Goal: Information Seeking & Learning: Learn about a topic

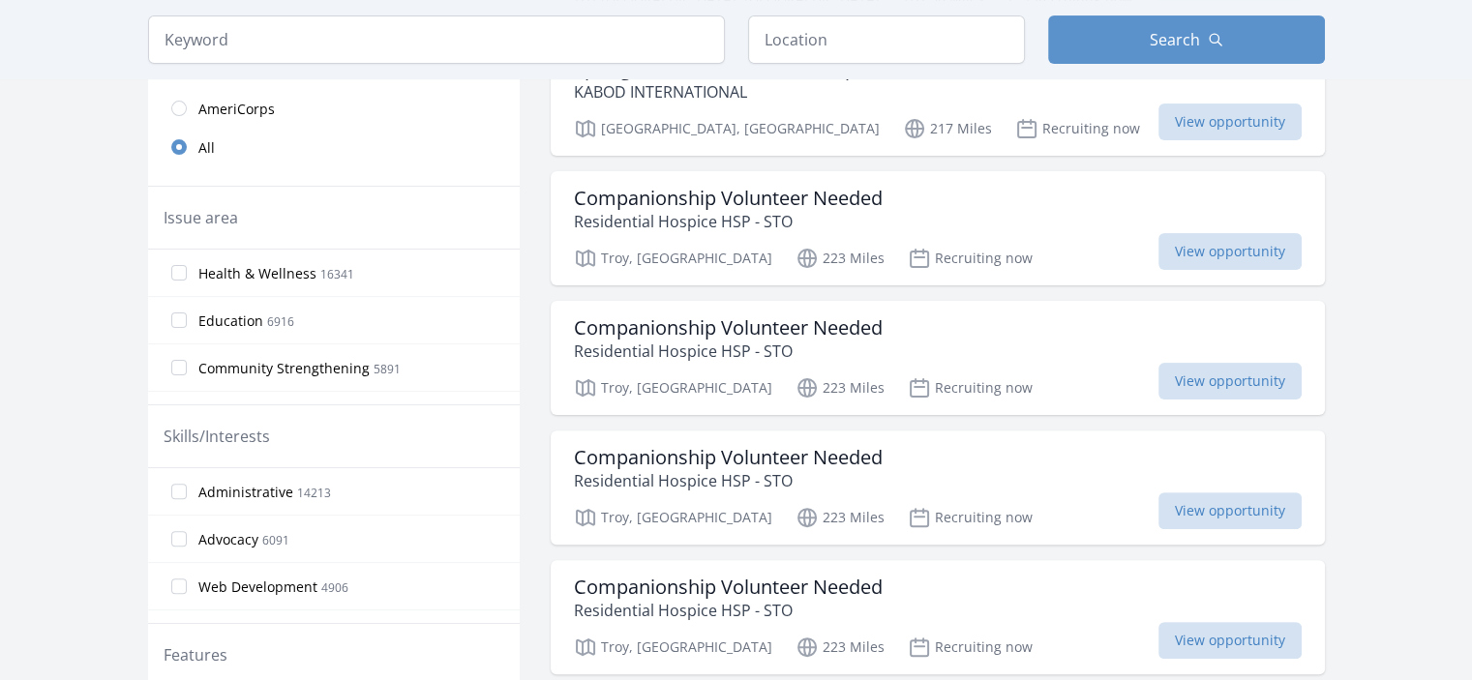
scroll to position [503, 0]
click at [724, 201] on h3 "Companionship Volunteer Needed" at bounding box center [728, 196] width 309 height 23
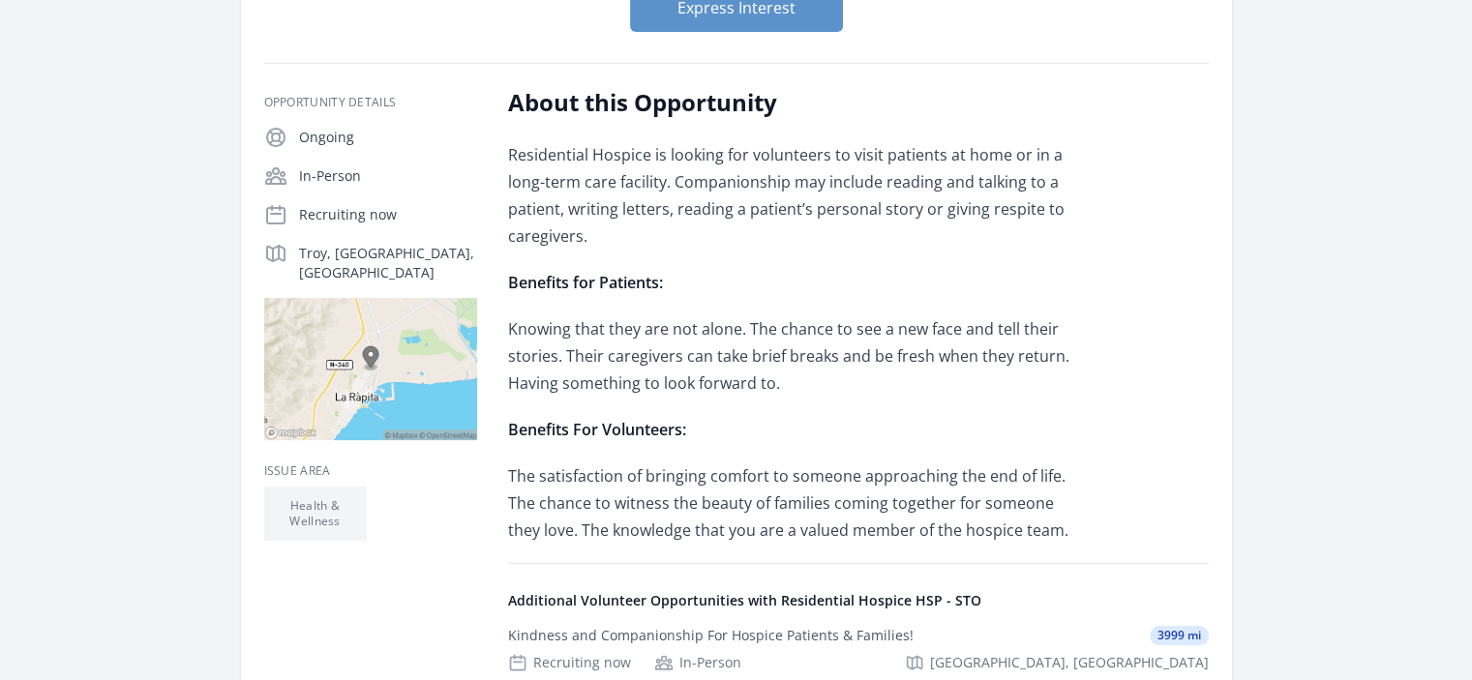
scroll to position [348, 0]
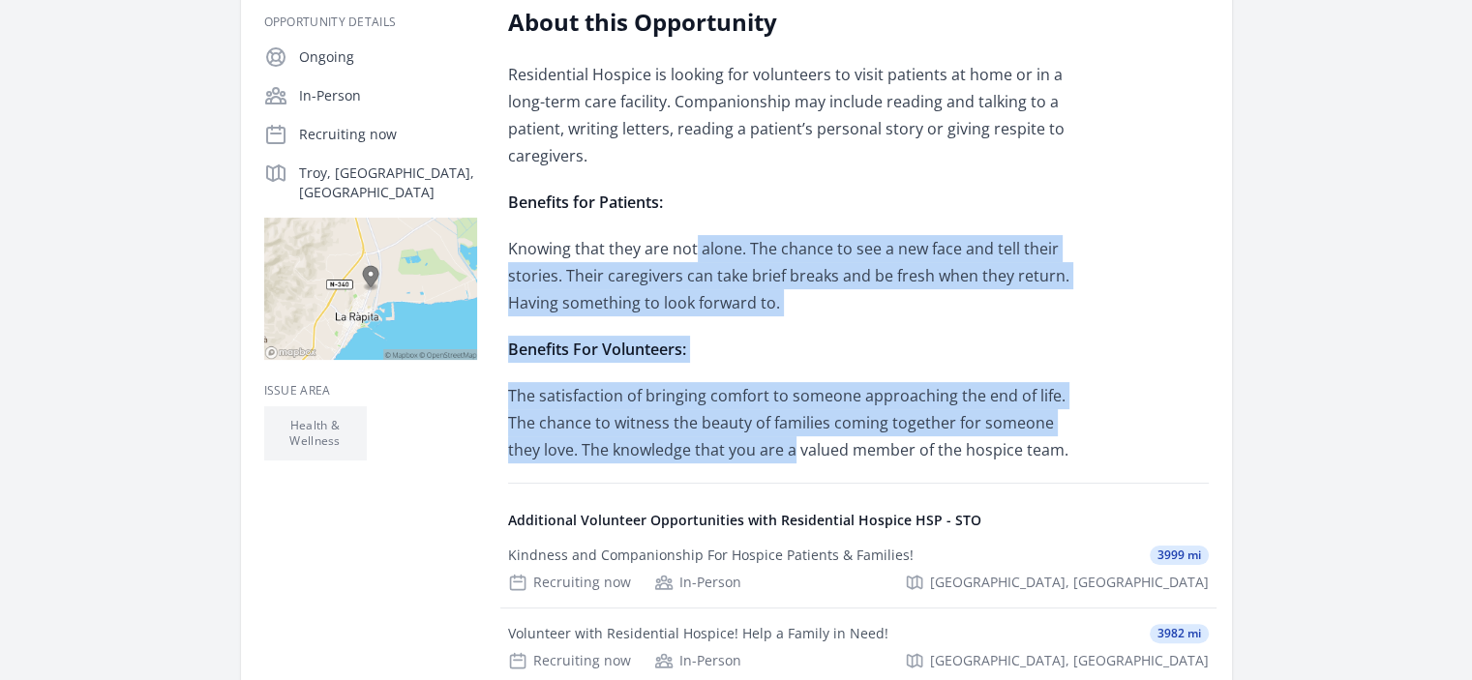
drag, startPoint x: 695, startPoint y: 249, endPoint x: 759, endPoint y: 437, distance: 198.3
click at [759, 437] on div "Residential Hospice is looking for volunteers to visit patients at home or in a…" at bounding box center [791, 262] width 566 height 403
click at [759, 437] on p "The satisfaction of bringing comfort to someone approaching the end of life. Th…" at bounding box center [791, 422] width 566 height 81
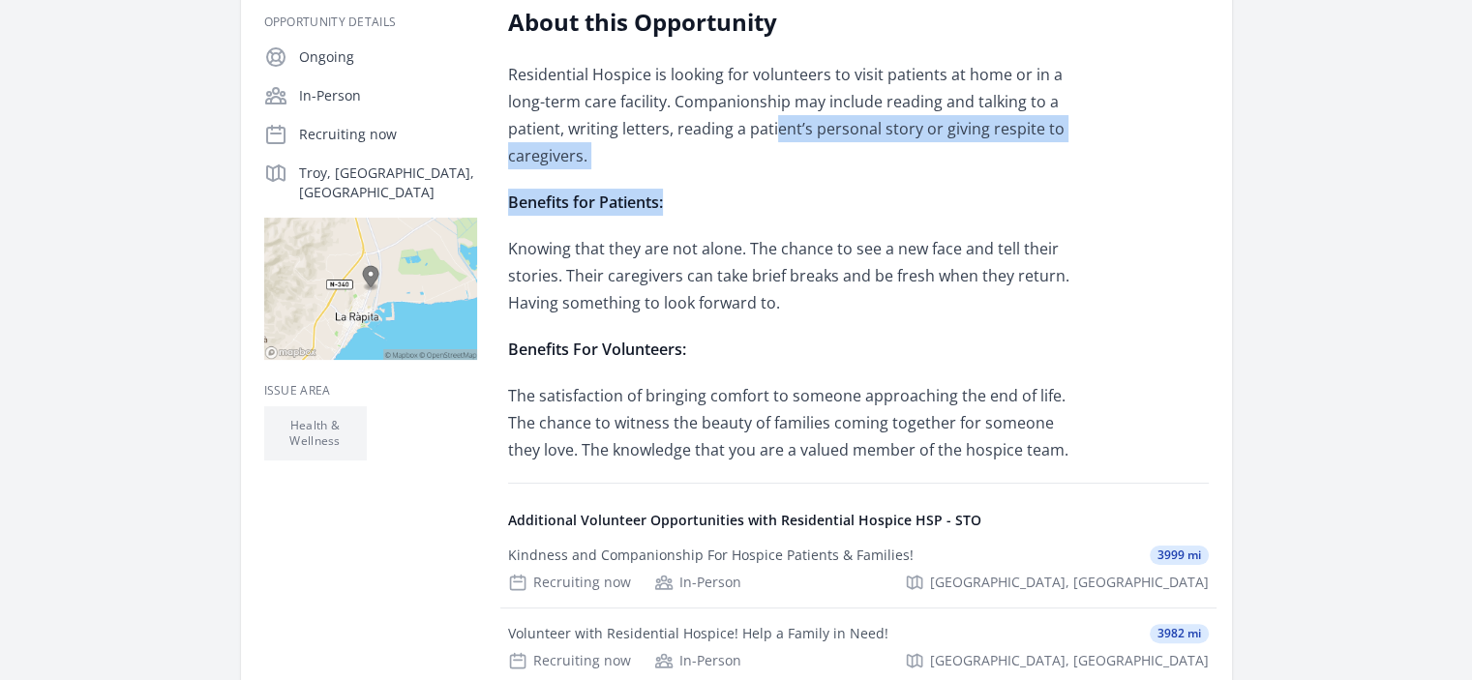
drag, startPoint x: 772, startPoint y: 135, endPoint x: 776, endPoint y: 193, distance: 58.2
click at [776, 193] on div "Residential Hospice is looking for volunteers to visit patients at home or in a…" at bounding box center [791, 262] width 566 height 403
click at [776, 193] on p "Benefits for Patients:" at bounding box center [791, 202] width 566 height 27
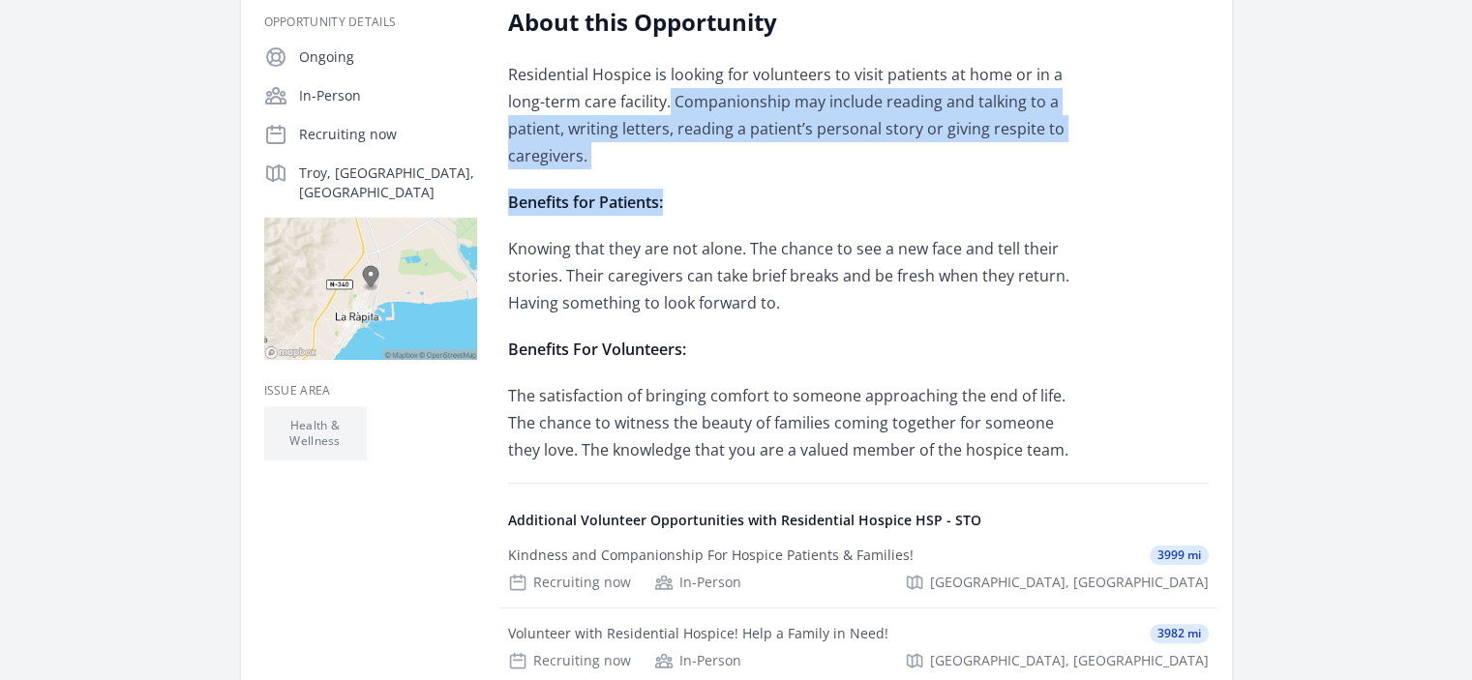
drag, startPoint x: 747, startPoint y: 166, endPoint x: 666, endPoint y: 91, distance: 110.3
click at [666, 91] on div "Residential Hospice is looking for volunteers to visit patients at home or in a…" at bounding box center [791, 262] width 566 height 403
click at [666, 91] on p "Residential Hospice is looking for volunteers to visit patients at home or in a…" at bounding box center [791, 115] width 566 height 108
drag, startPoint x: 666, startPoint y: 91, endPoint x: 654, endPoint y: 177, distance: 86.9
click at [654, 177] on div "Residential Hospice is looking for volunteers to visit patients at home or in a…" at bounding box center [791, 262] width 566 height 403
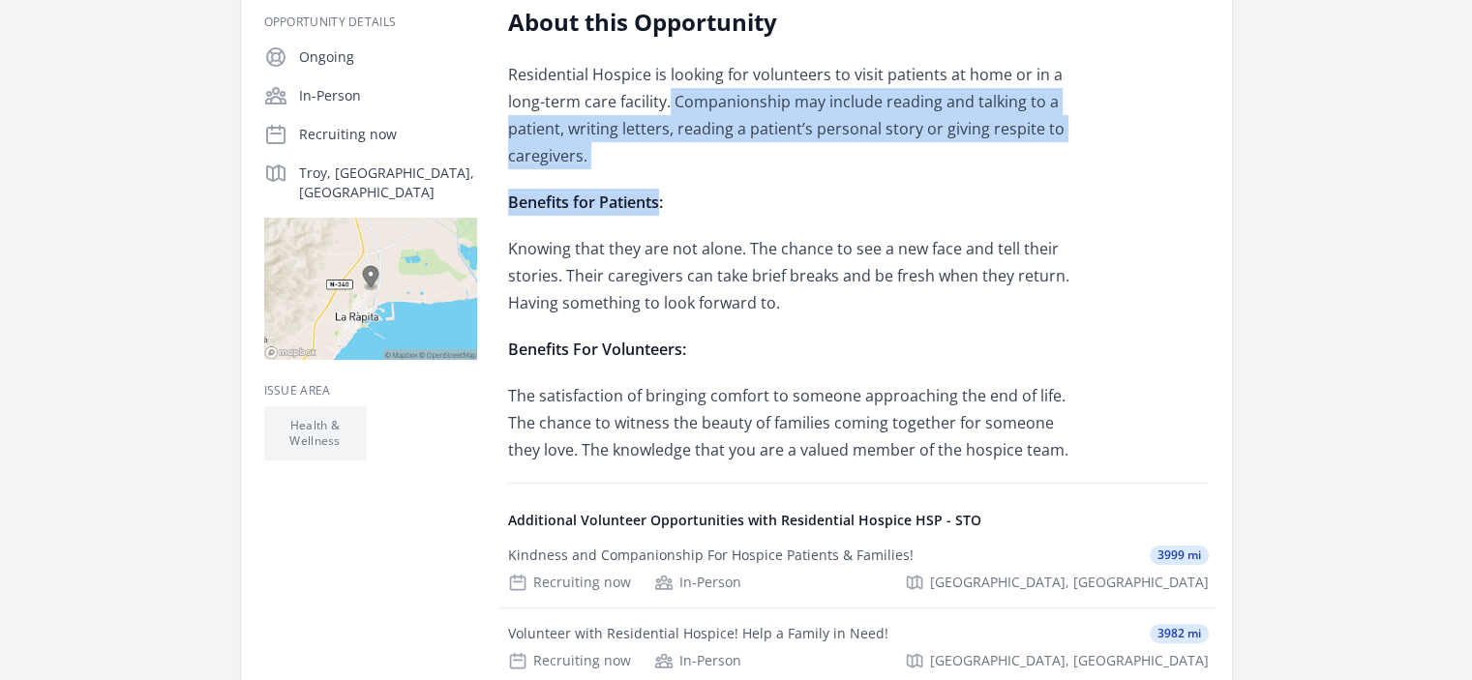
click at [654, 177] on div "Residential Hospice is looking for volunteers to visit patients at home or in a…" at bounding box center [791, 262] width 566 height 403
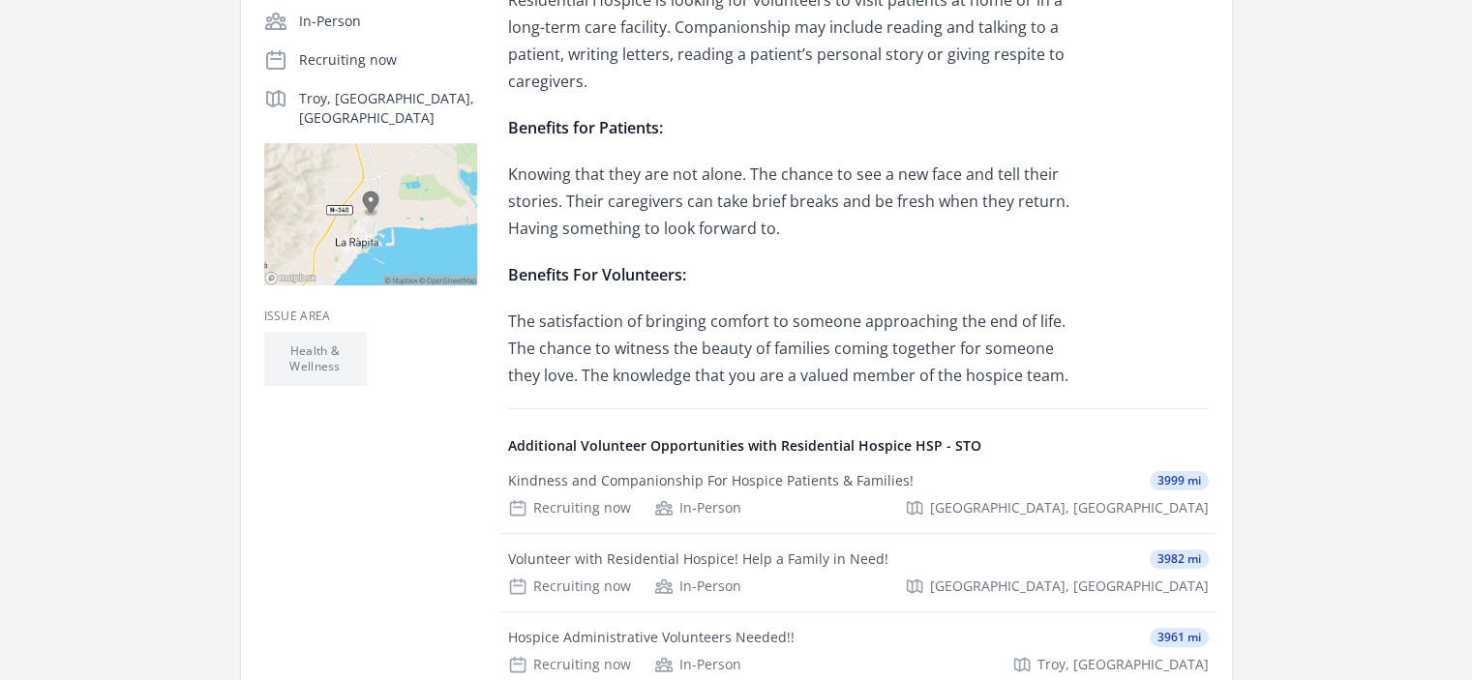
scroll to position [426, 0]
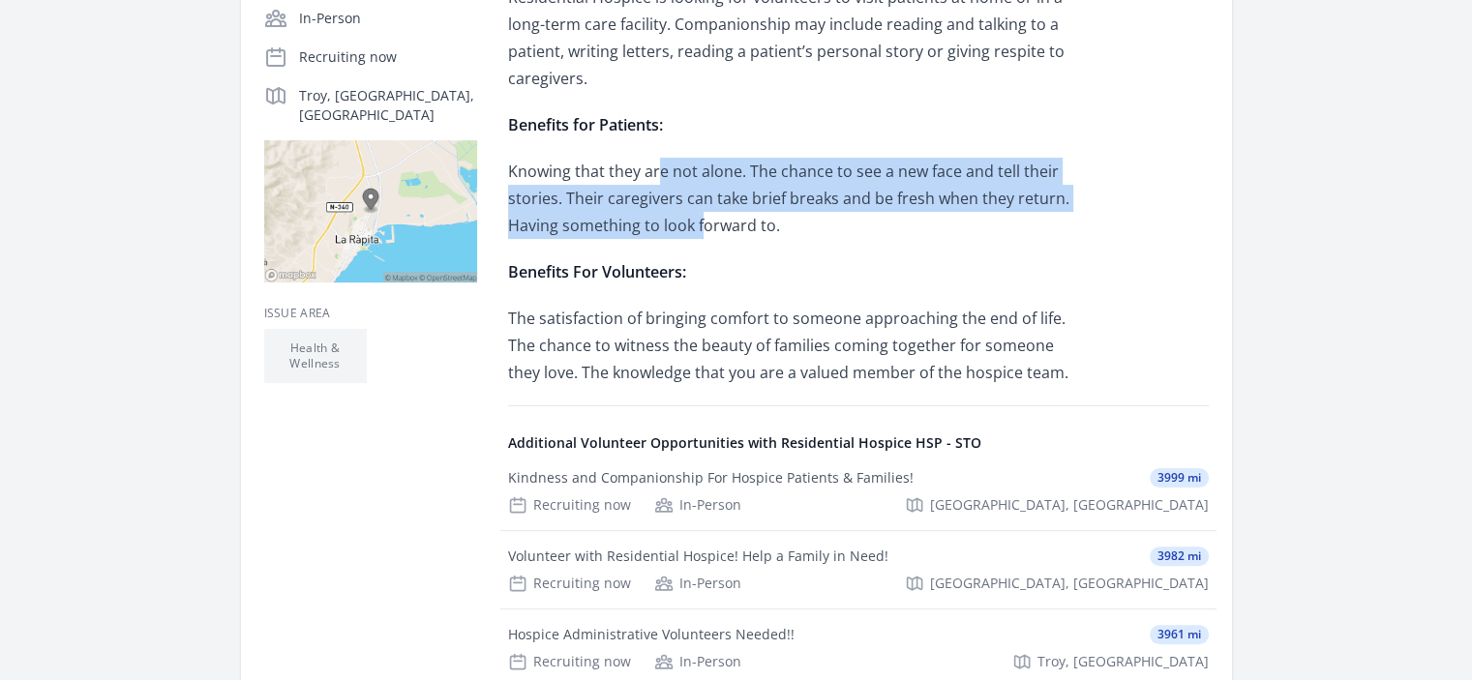
drag, startPoint x: 654, startPoint y: 177, endPoint x: 698, endPoint y: 218, distance: 59.6
click at [698, 218] on p "Knowing that they are not alone. The chance to see a new face and tell their st…" at bounding box center [791, 198] width 566 height 81
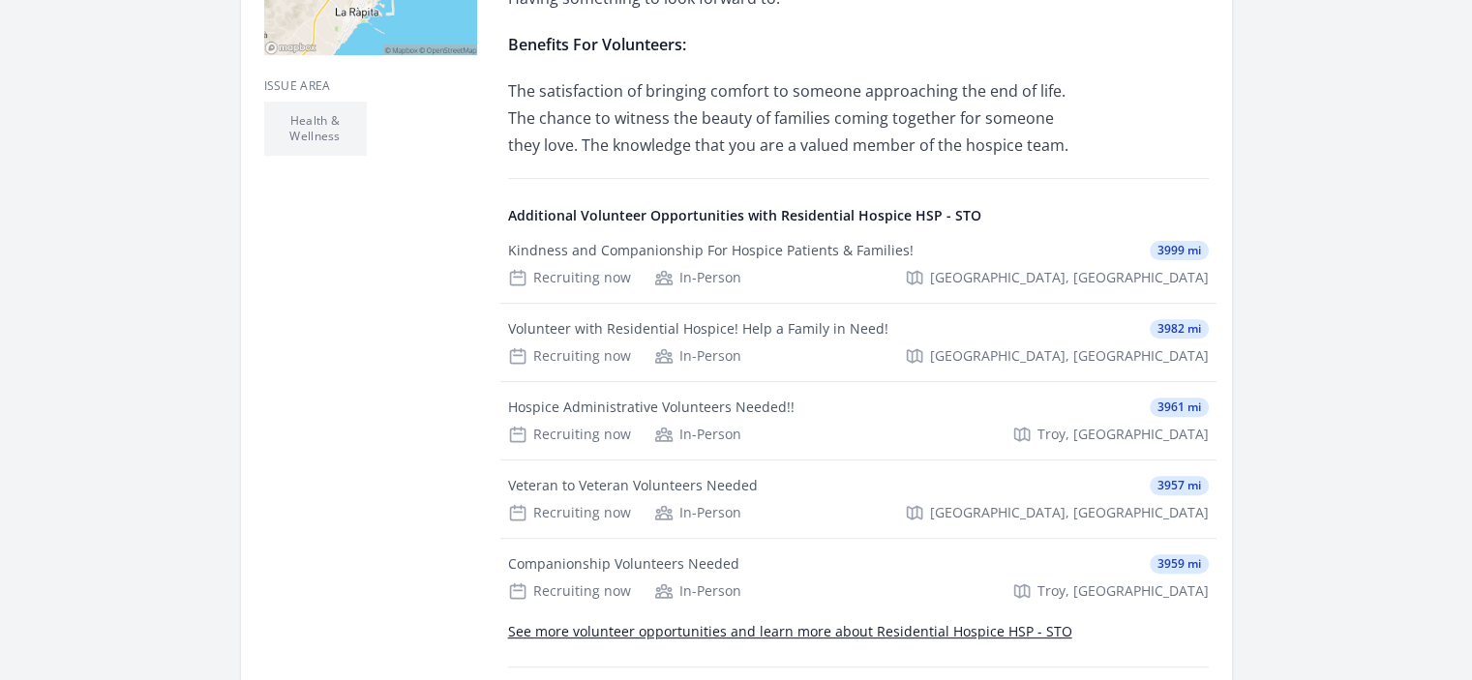
scroll to position [697, 0]
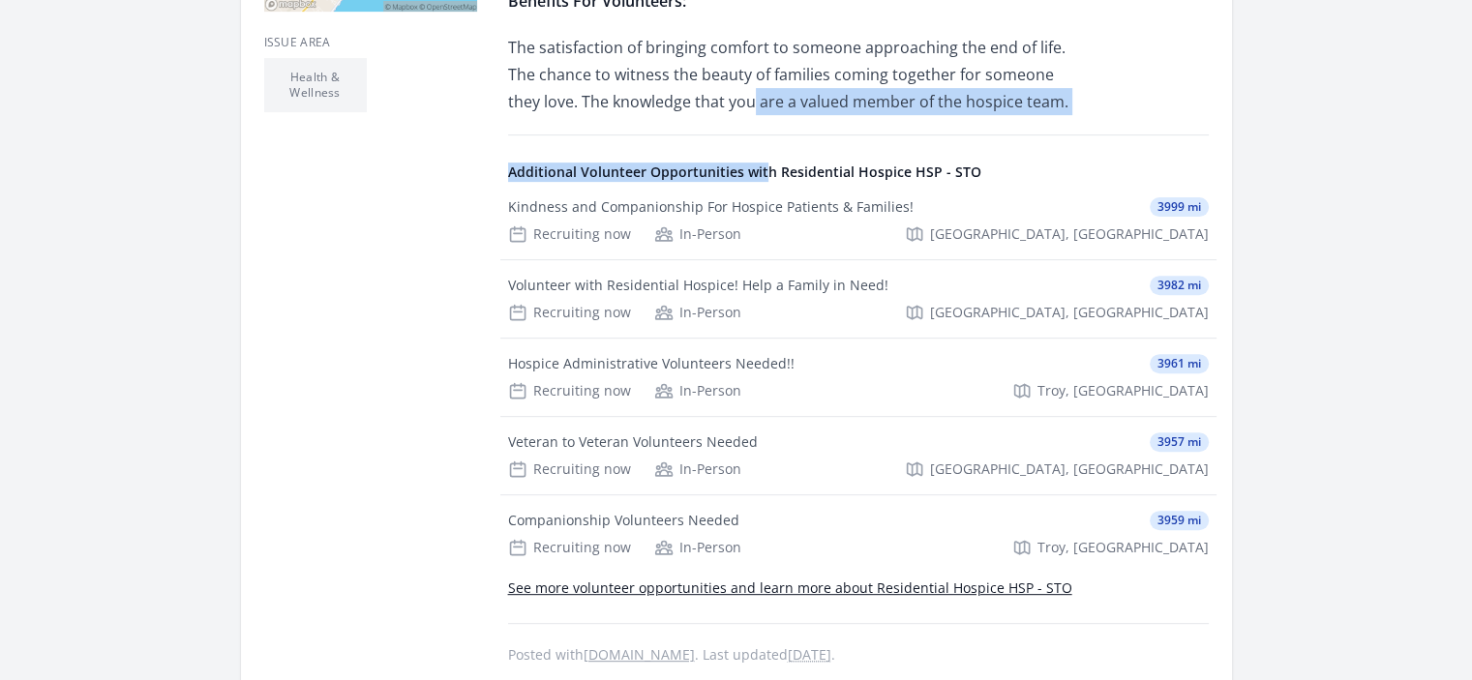
drag, startPoint x: 714, startPoint y: 99, endPoint x: 763, endPoint y: 115, distance: 51.1
click at [763, 115] on div "About this Opportunity Residential Hospice is looking for volunteers to visit p…" at bounding box center [858, 162] width 701 height 1009
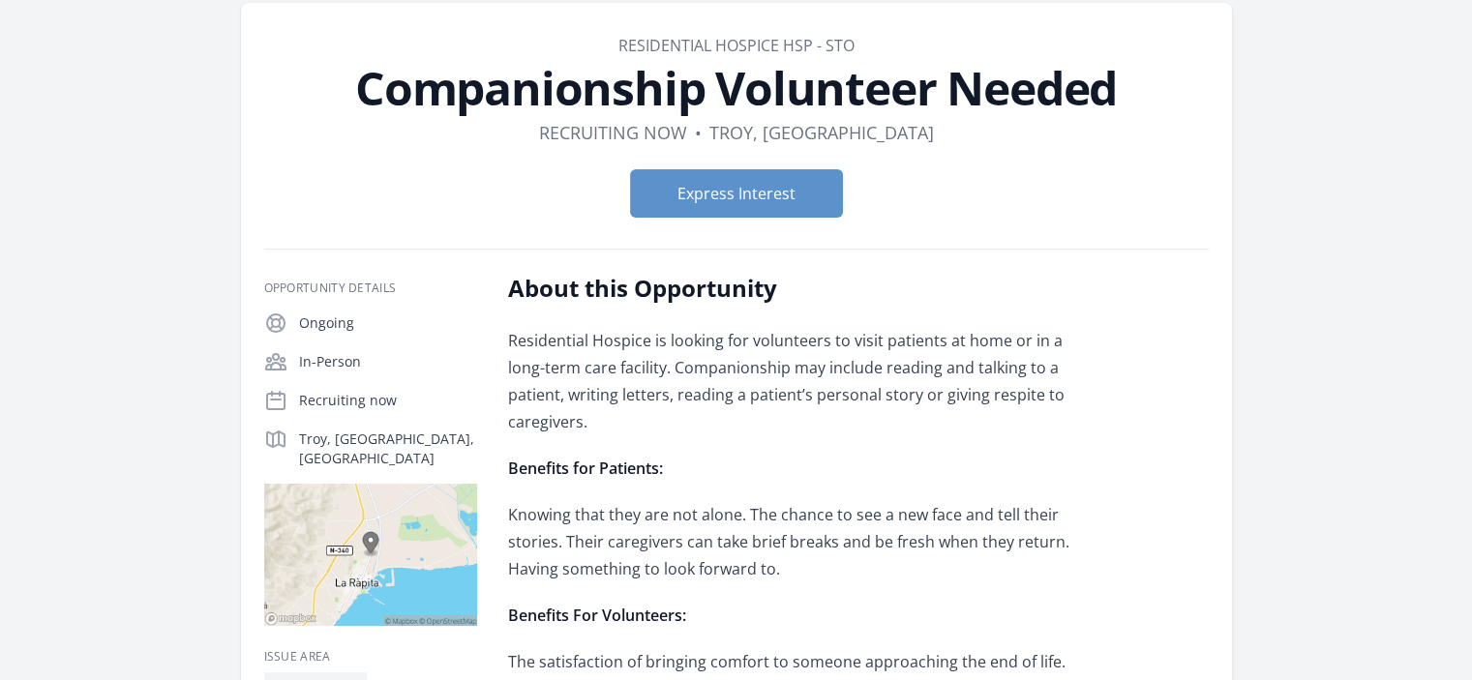
scroll to position [39, 0]
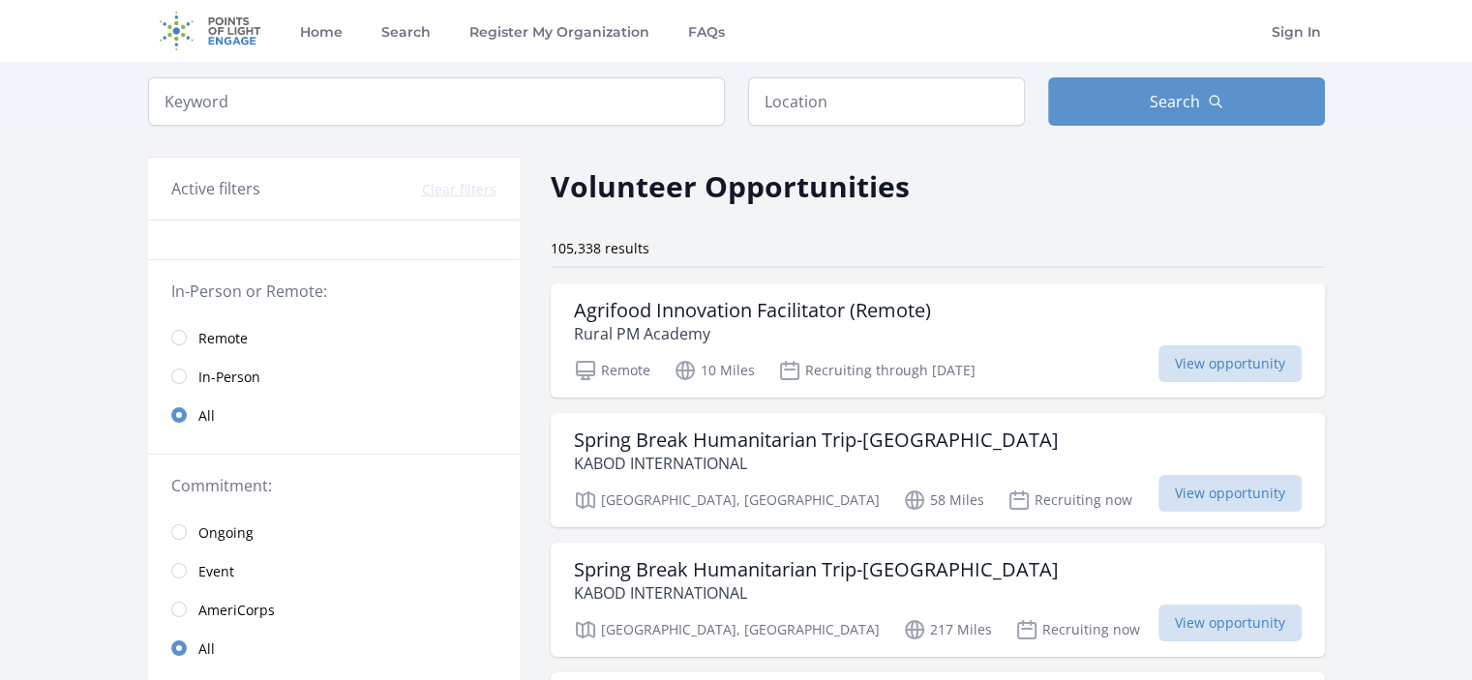
scroll to position [39, 0]
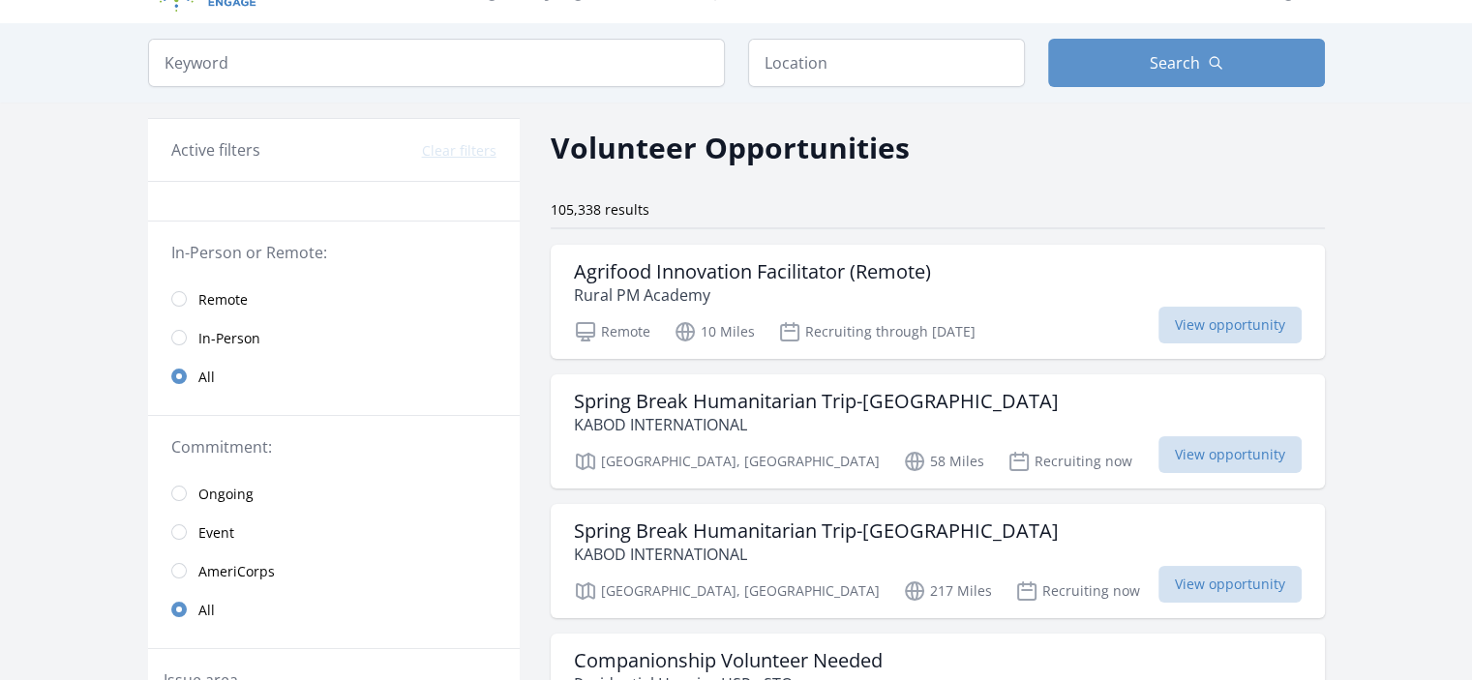
click at [205, 305] on span "Remote" at bounding box center [222, 299] width 49 height 19
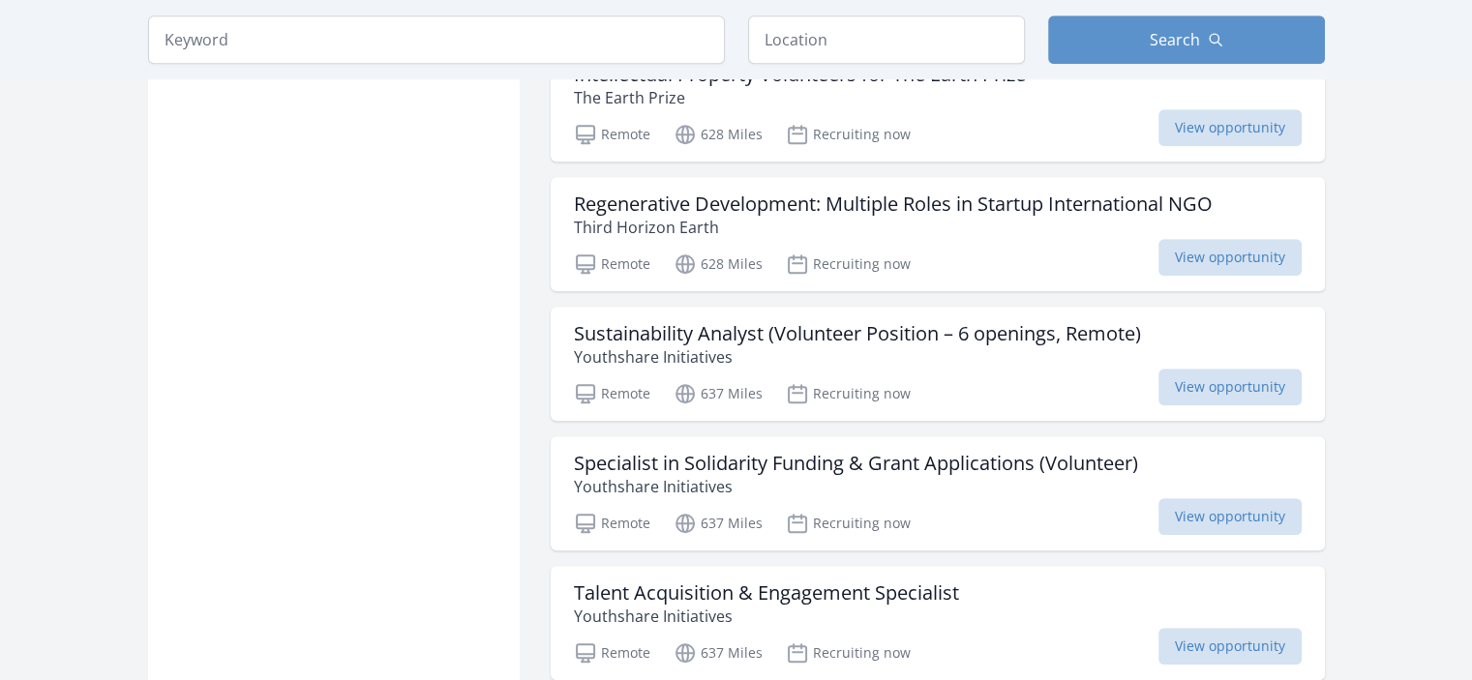
scroll to position [1355, 0]
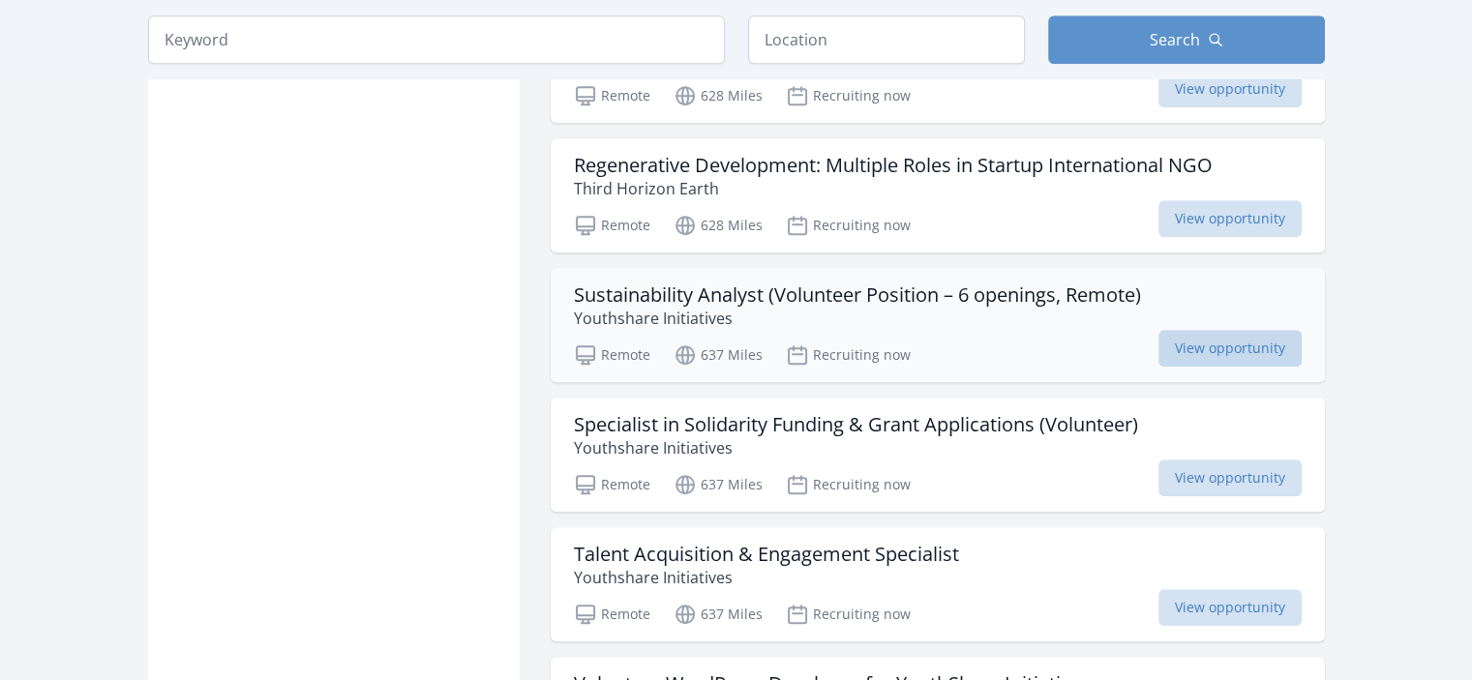
click at [1181, 336] on span "View opportunity" at bounding box center [1230, 348] width 143 height 37
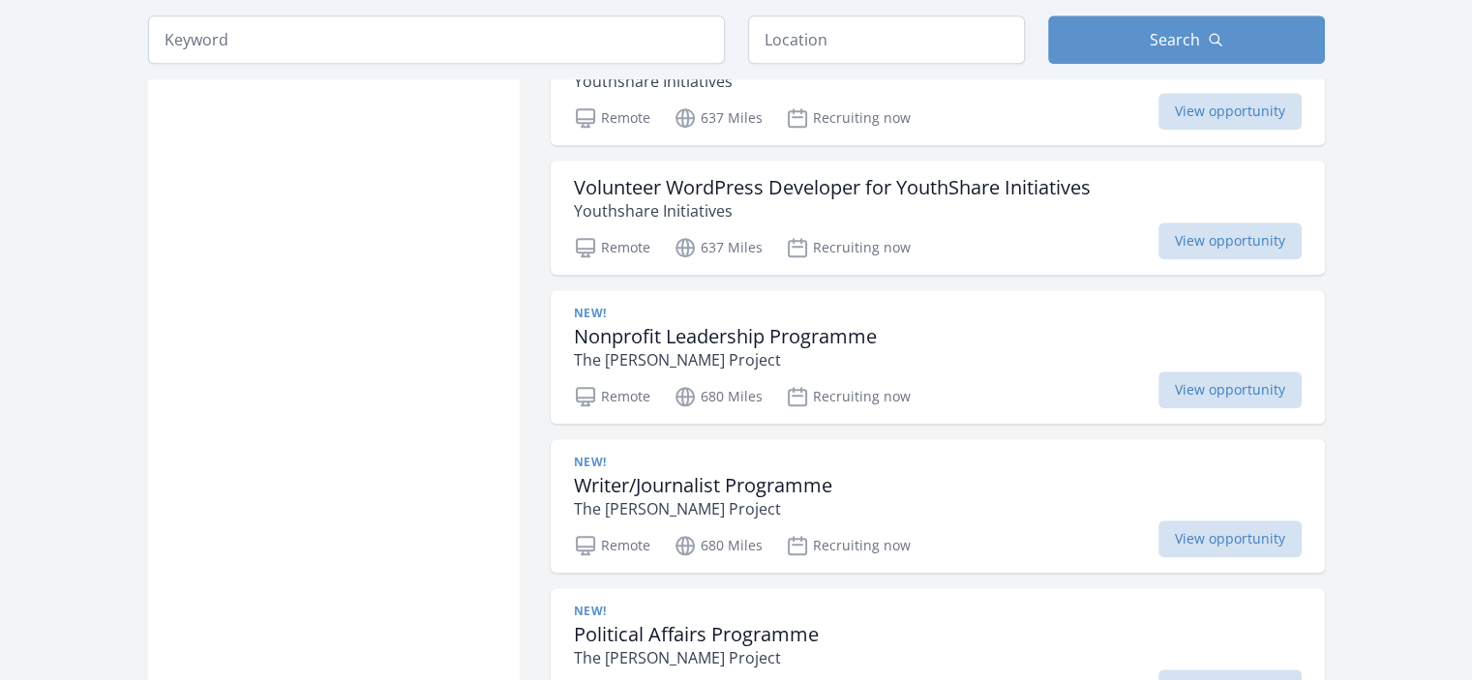
scroll to position [1897, 0]
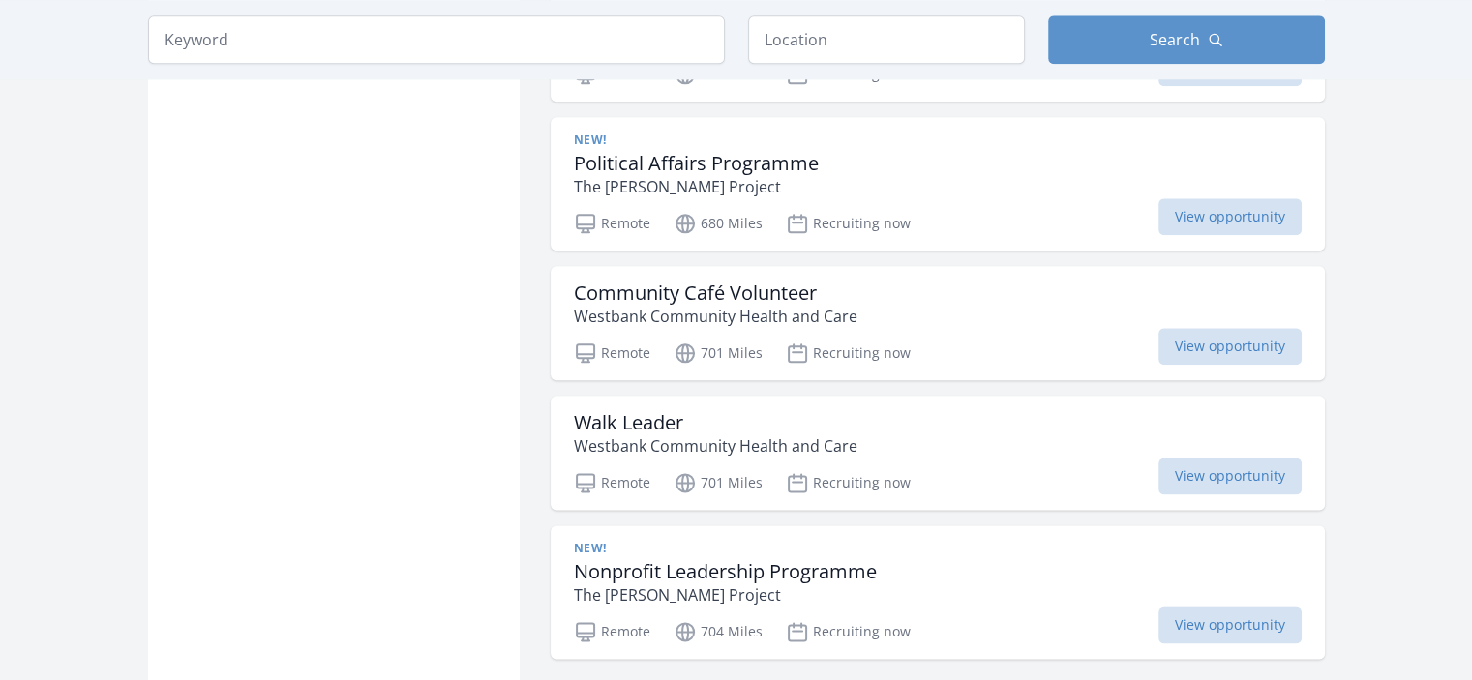
scroll to position [2478, 0]
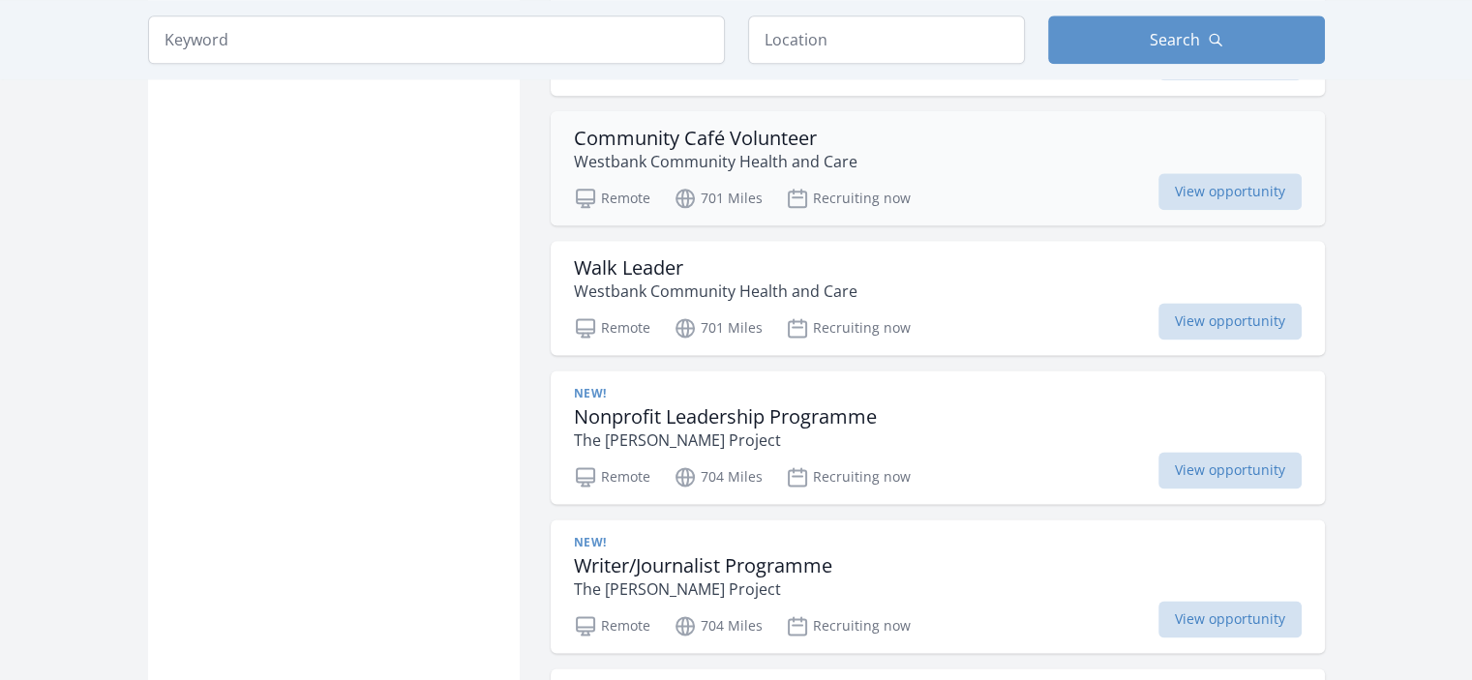
click at [742, 150] on p "Westbank Community Health and Care" at bounding box center [716, 161] width 284 height 23
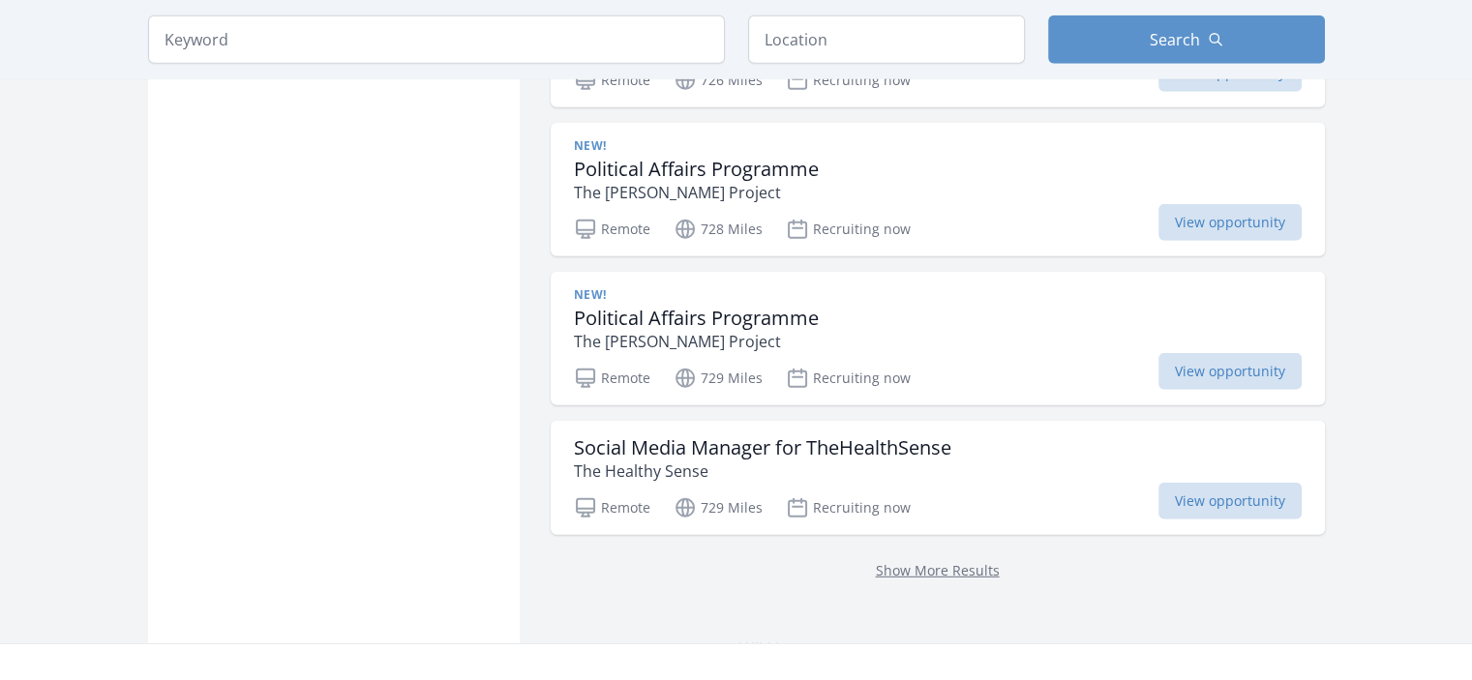
scroll to position [5399, 0]
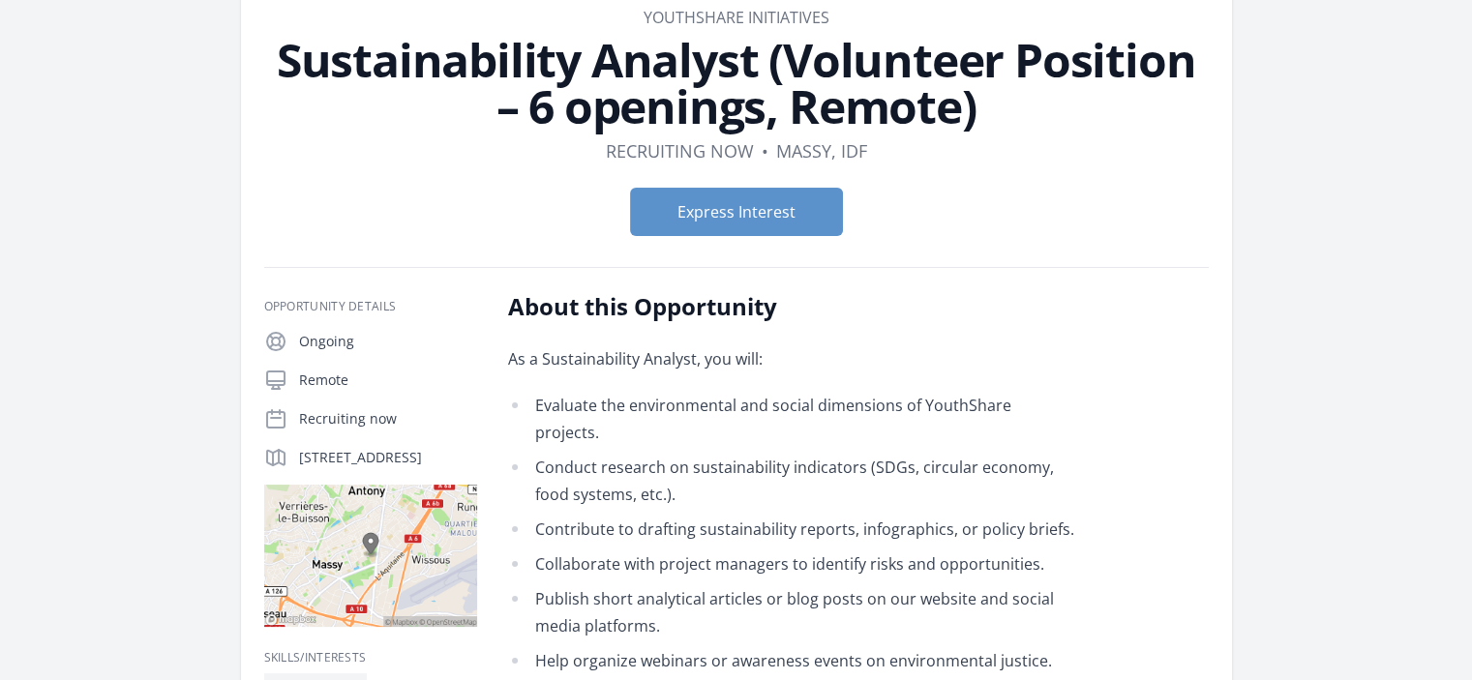
scroll to position [232, 0]
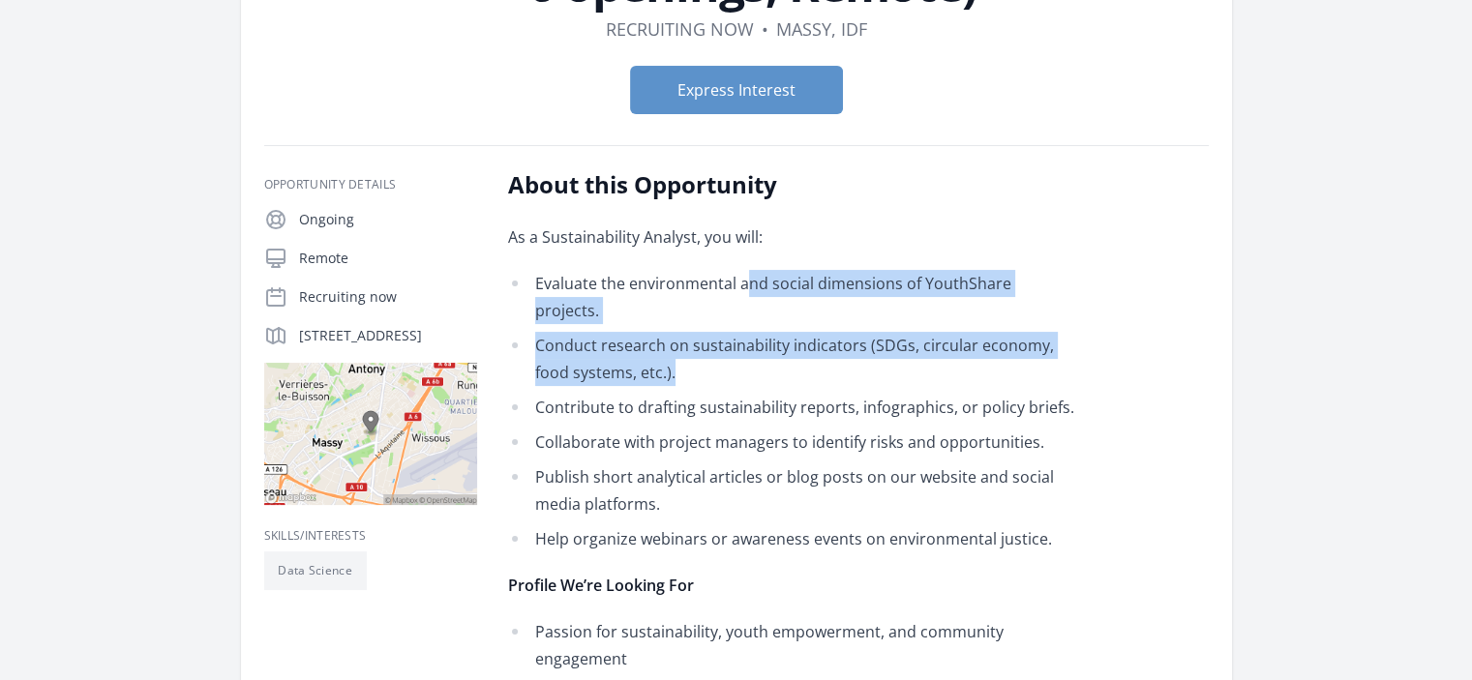
drag, startPoint x: 748, startPoint y: 293, endPoint x: 800, endPoint y: 340, distance: 69.9
click at [800, 340] on ul "Evaluate the environmental and social dimensions of YouthShare projects. Conduc…" at bounding box center [791, 411] width 566 height 283
click at [800, 340] on li "Conduct research on sustainability indicators (SDGs, circular economy, food sys…" at bounding box center [791, 359] width 566 height 54
drag, startPoint x: 800, startPoint y: 340, endPoint x: 694, endPoint y: 262, distance: 131.6
click at [697, 262] on div "As a Sustainability Analyst, you will: Evaluate the environmental and social di…" at bounding box center [791, 549] width 566 height 650
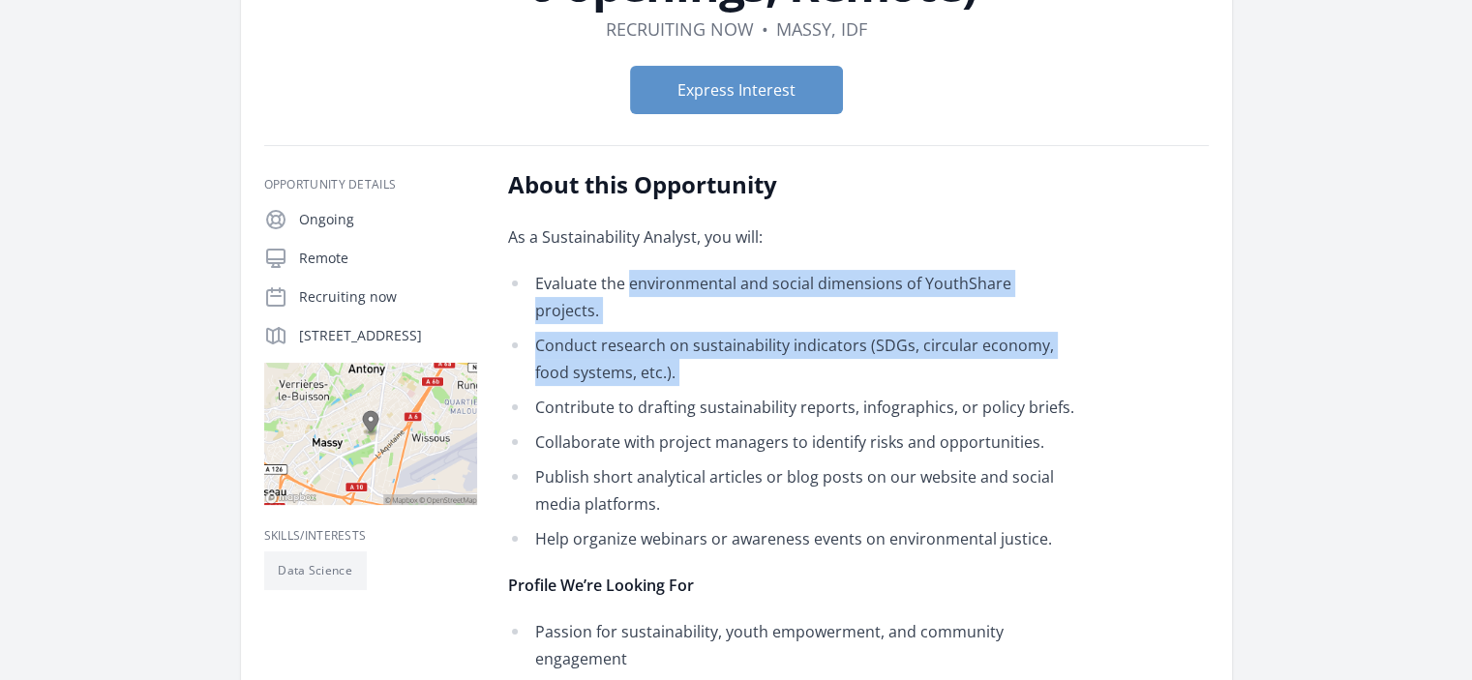
click at [694, 262] on div "As a Sustainability Analyst, you will: Evaluate the environmental and social di…" at bounding box center [791, 549] width 566 height 650
drag, startPoint x: 694, startPoint y: 262, endPoint x: 839, endPoint y: 372, distance: 181.8
click at [836, 369] on div "As a Sustainability Analyst, you will: Evaluate the environmental and social di…" at bounding box center [791, 549] width 566 height 650
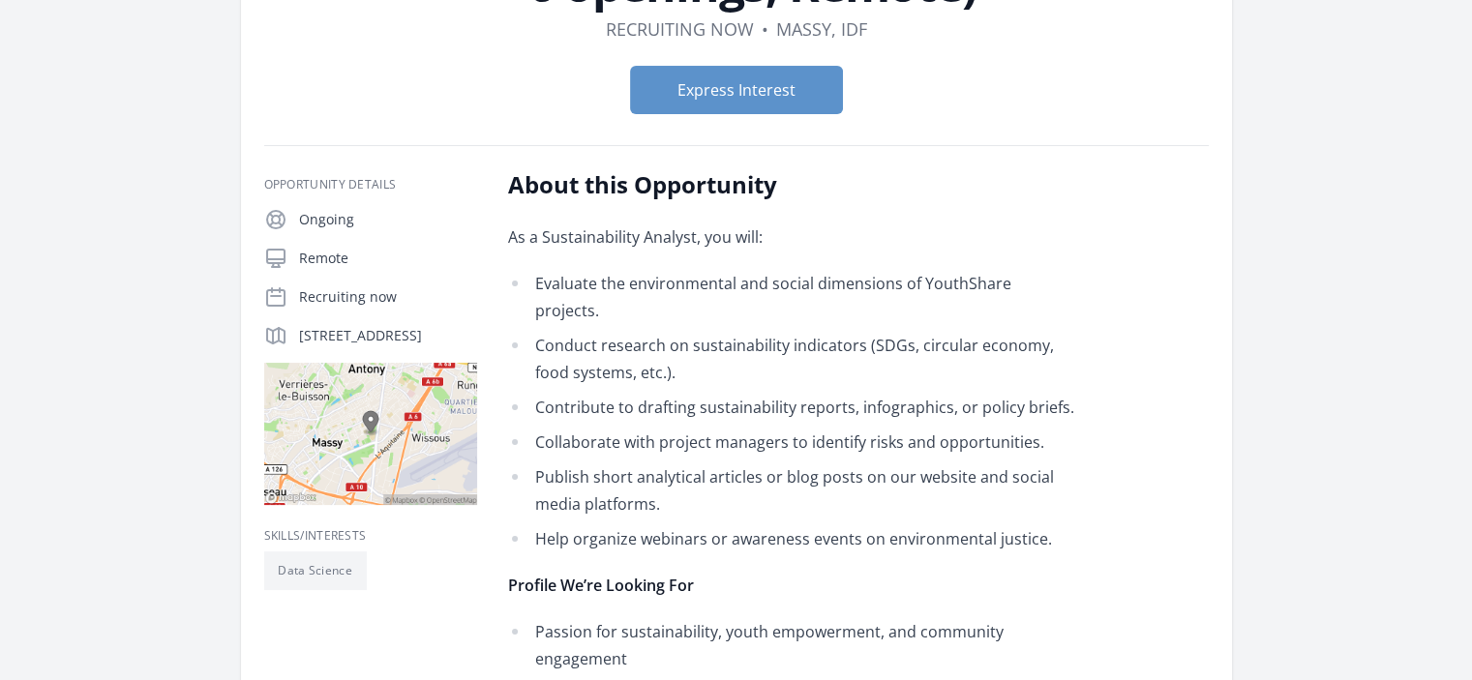
click at [843, 394] on li "Contribute to drafting sustainability reports, infographics, or policy briefs." at bounding box center [791, 407] width 566 height 27
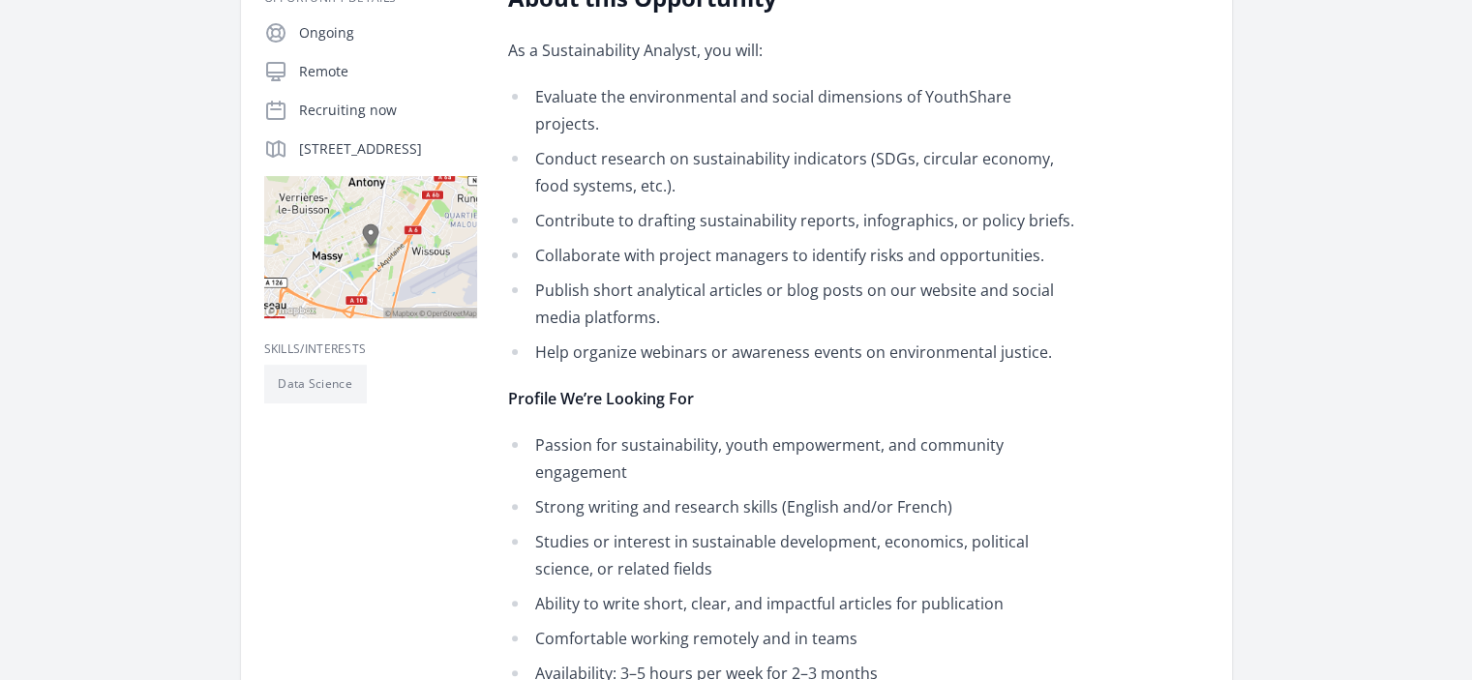
scroll to position [465, 0]
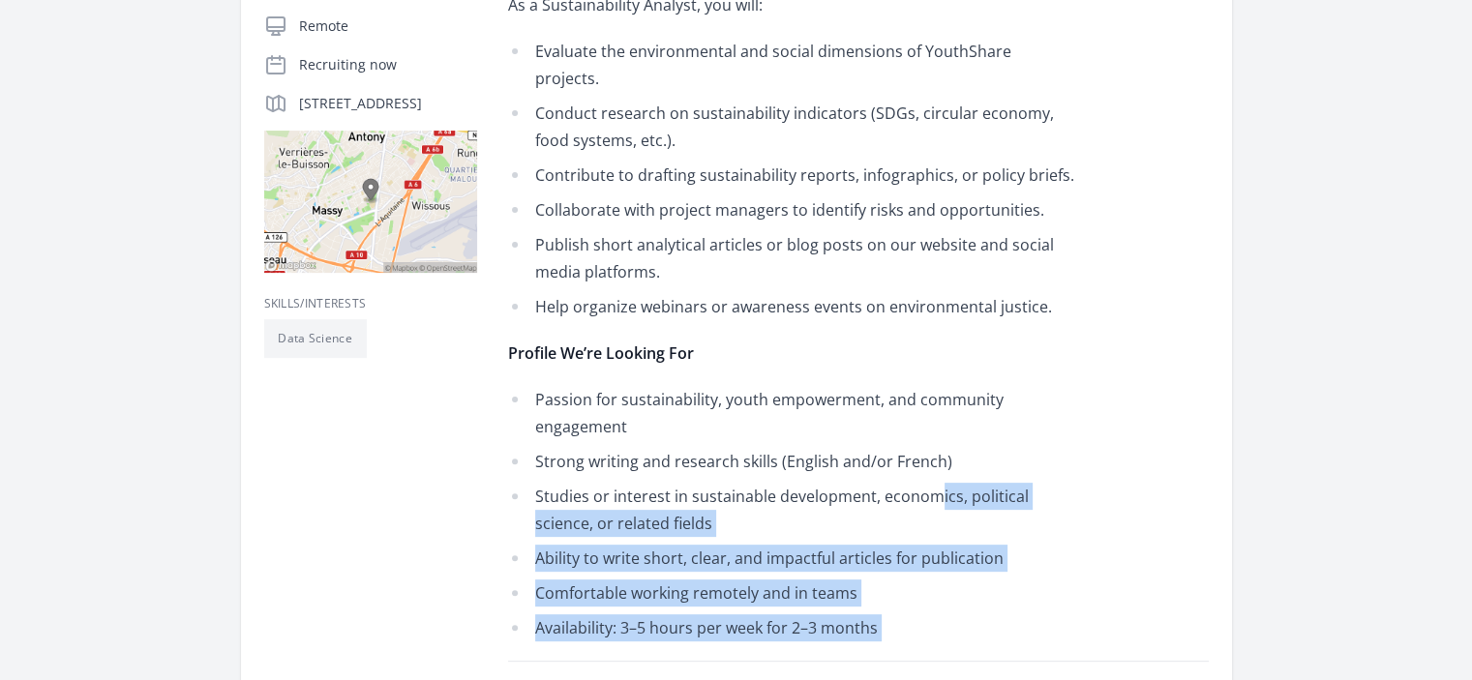
drag, startPoint x: 933, startPoint y: 471, endPoint x: 1135, endPoint y: 653, distance: 272.1
click at [1135, 653] on div "About this Opportunity As a Sustainability Analyst, you will: Evaluate the envi…" at bounding box center [858, 486] width 701 height 1099
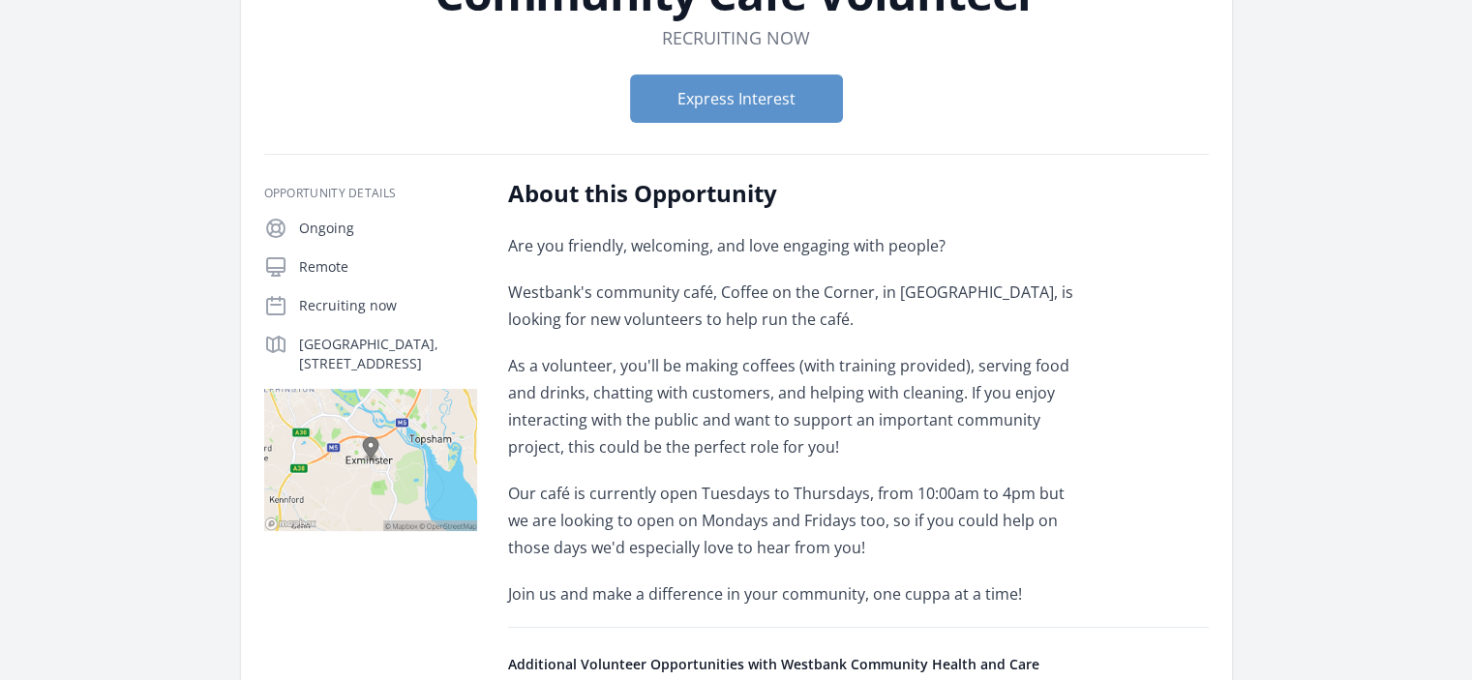
scroll to position [194, 0]
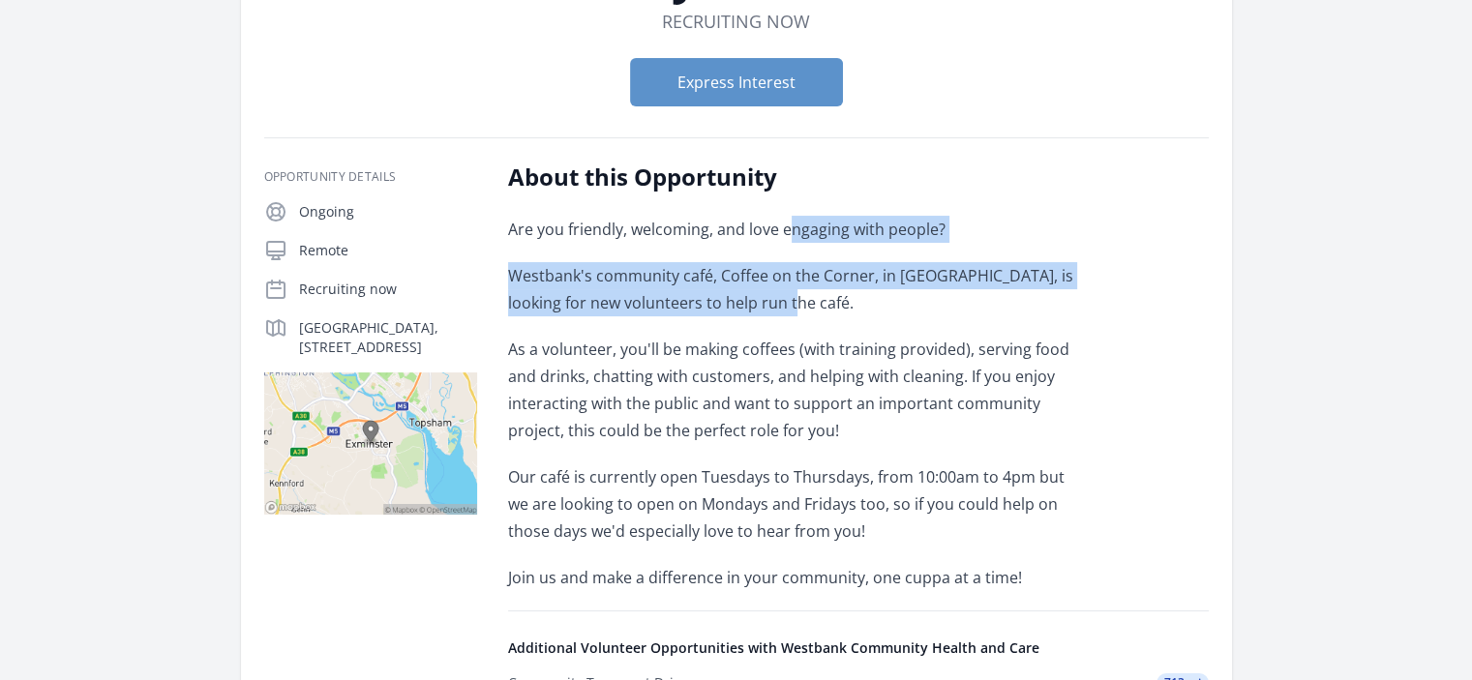
drag, startPoint x: 794, startPoint y: 239, endPoint x: 883, endPoint y: 300, distance: 107.9
click at [883, 300] on div "Are you friendly, welcoming, and love engaging with people? Westbank's communit…" at bounding box center [791, 404] width 566 height 376
click at [883, 300] on p "Westbank's community café, Coffee on the Corner, in [GEOGRAPHIC_DATA], is looki…" at bounding box center [791, 289] width 566 height 54
drag, startPoint x: 883, startPoint y: 300, endPoint x: 722, endPoint y: 239, distance: 171.8
click at [722, 239] on div "Are you friendly, welcoming, and love engaging with people? Westbank's communit…" at bounding box center [791, 404] width 566 height 376
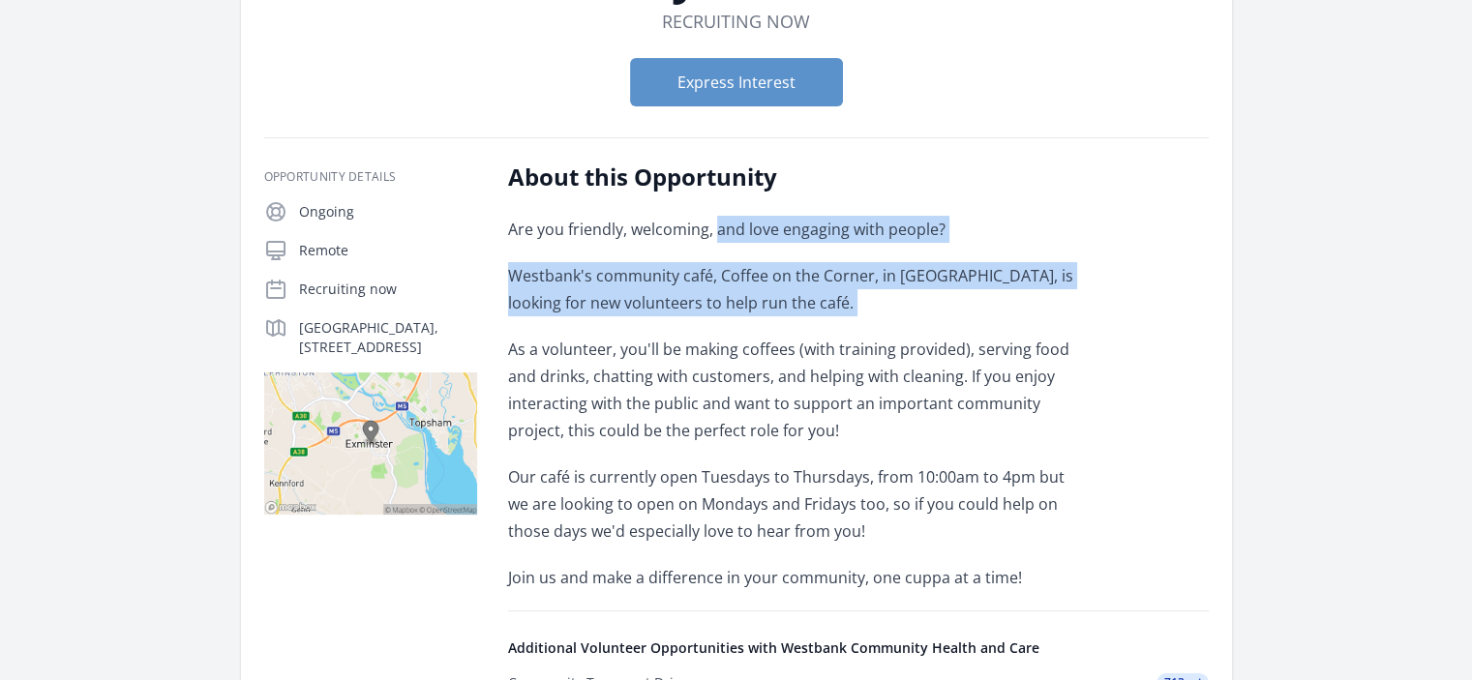
click at [722, 239] on p "Are you friendly, welcoming, and love engaging with people?" at bounding box center [791, 229] width 566 height 27
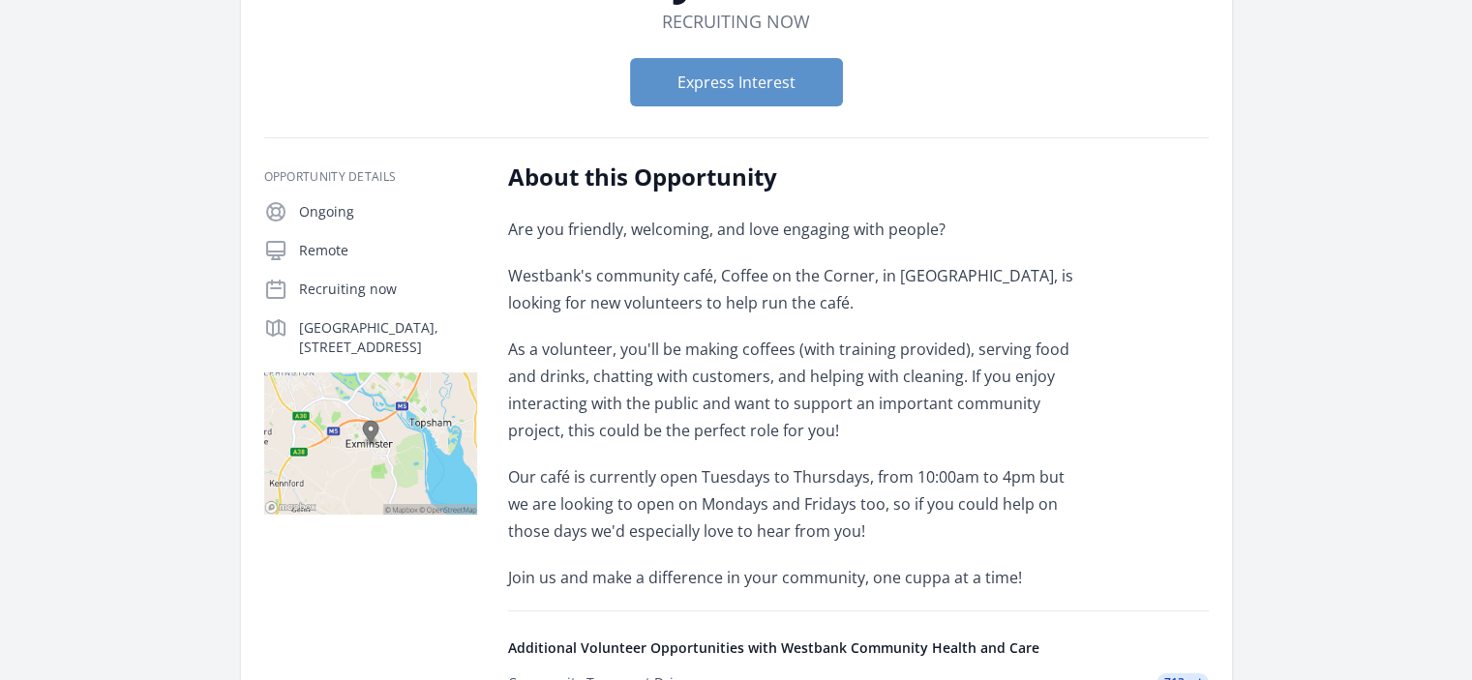
scroll to position [232, 0]
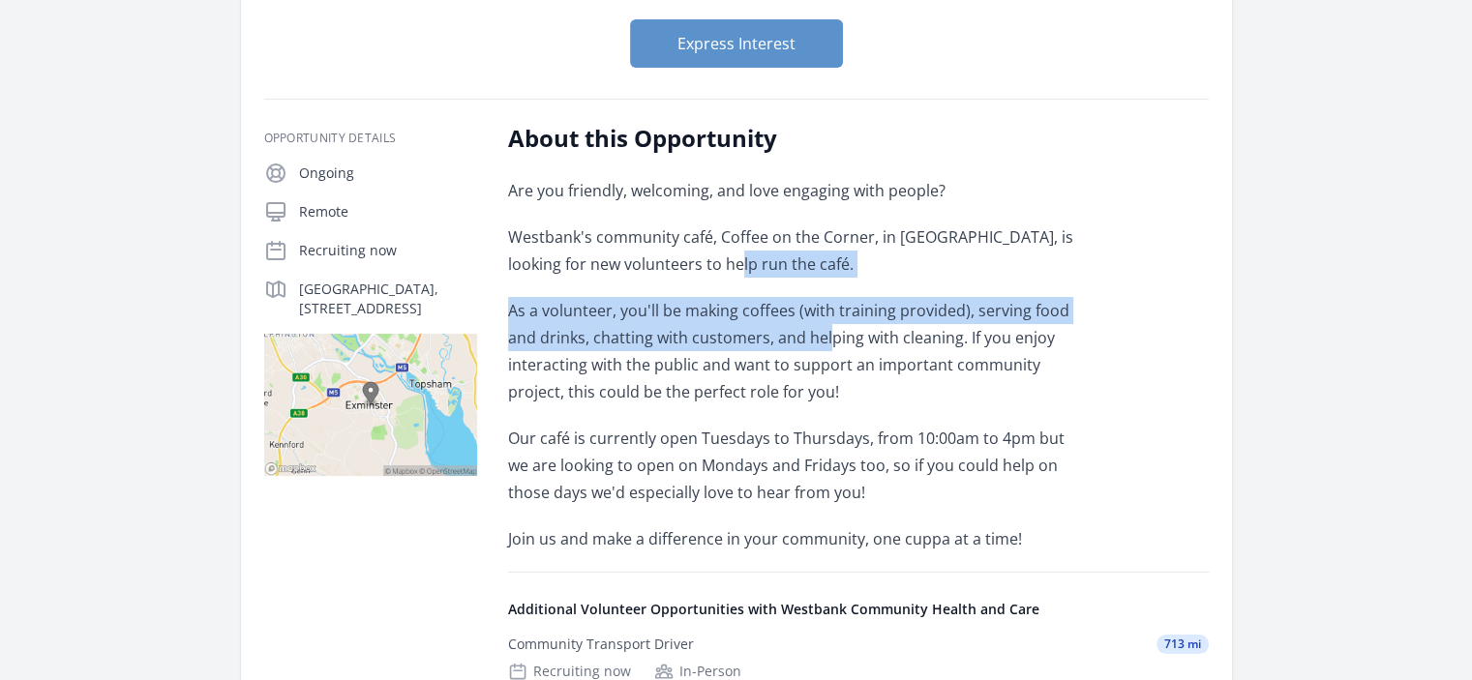
drag, startPoint x: 715, startPoint y: 262, endPoint x: 830, endPoint y: 337, distance: 137.2
click at [830, 337] on div "Are you friendly, welcoming, and love engaging with people? Westbank's communit…" at bounding box center [791, 365] width 566 height 376
click at [830, 337] on p "As a volunteer, you'll be making coffees (with training provided), serving food…" at bounding box center [791, 351] width 566 height 108
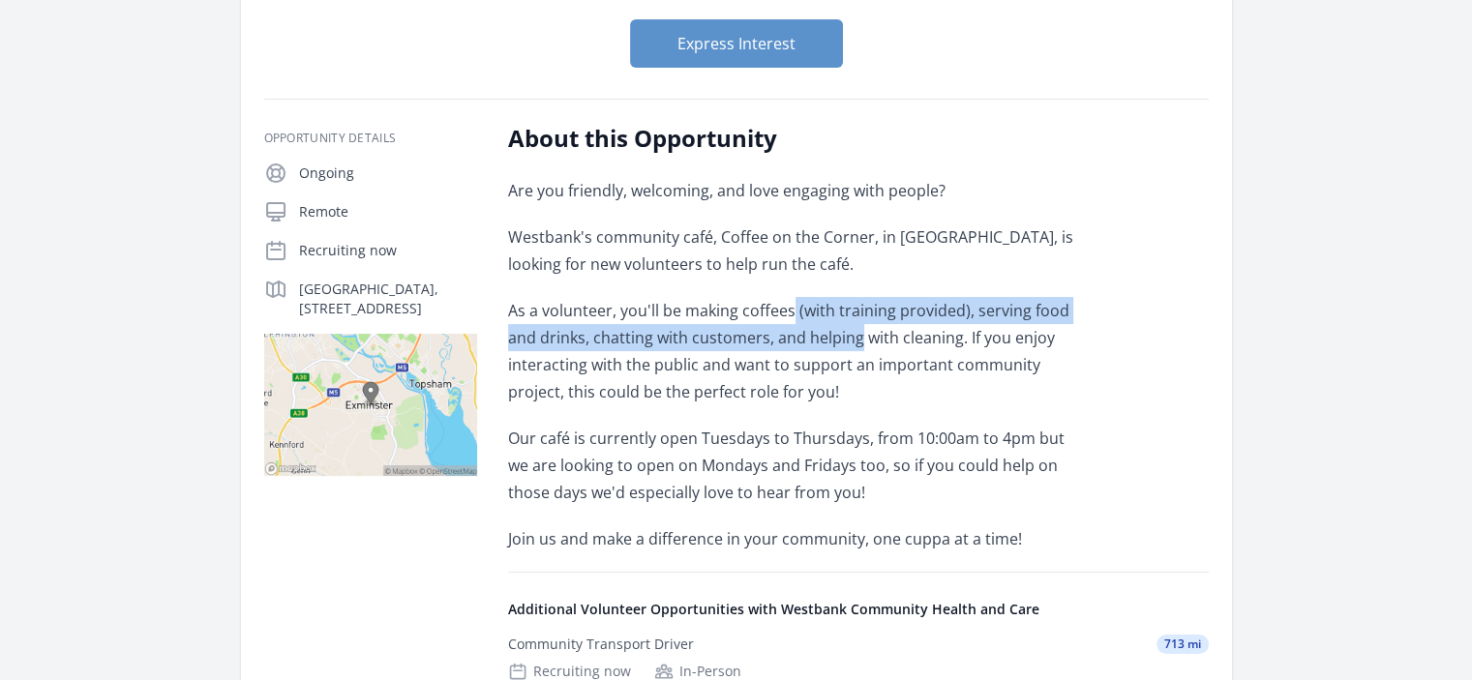
drag, startPoint x: 830, startPoint y: 337, endPoint x: 786, endPoint y: 286, distance: 67.2
click at [789, 288] on div "Are you friendly, welcoming, and love engaging with people? Westbank's communit…" at bounding box center [791, 365] width 566 height 376
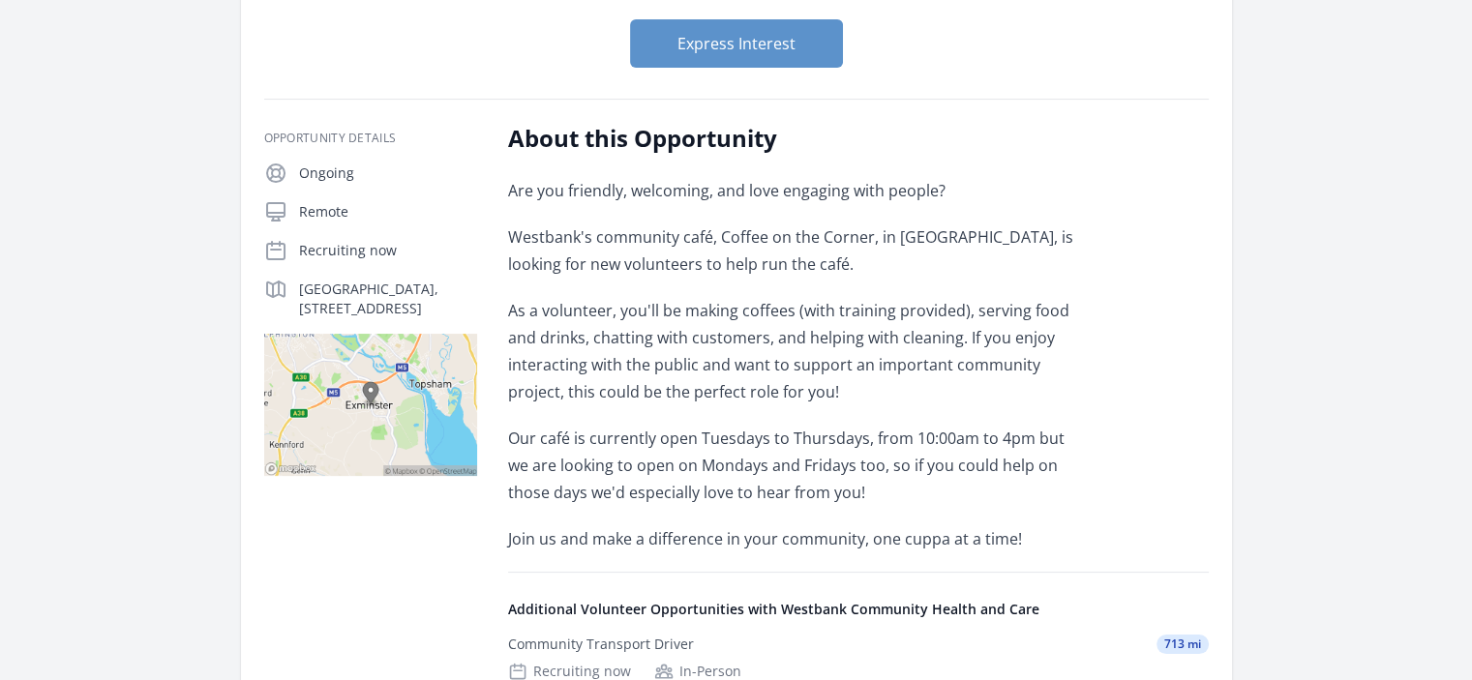
click at [786, 286] on div "Are you friendly, welcoming, and love engaging with people? Westbank's communit…" at bounding box center [791, 365] width 566 height 376
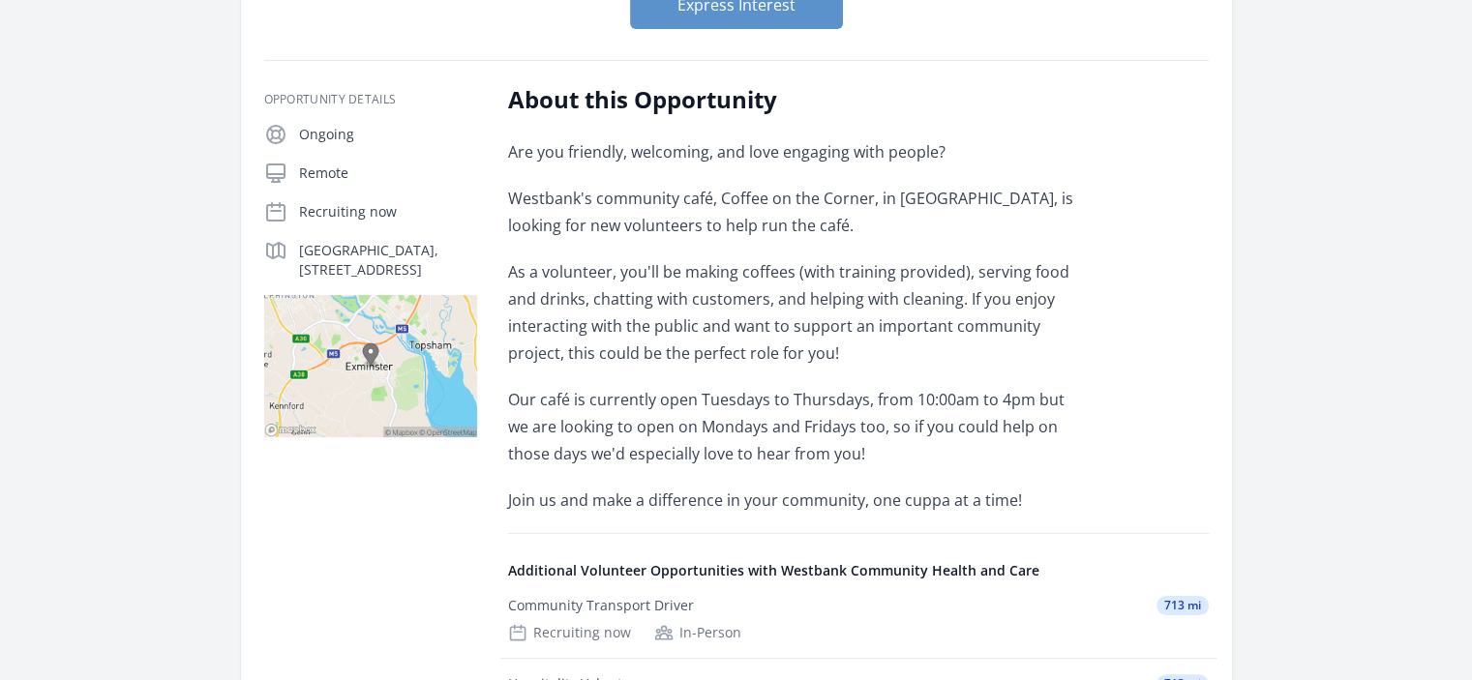
scroll to position [348, 0]
